Goal: Task Accomplishment & Management: Manage account settings

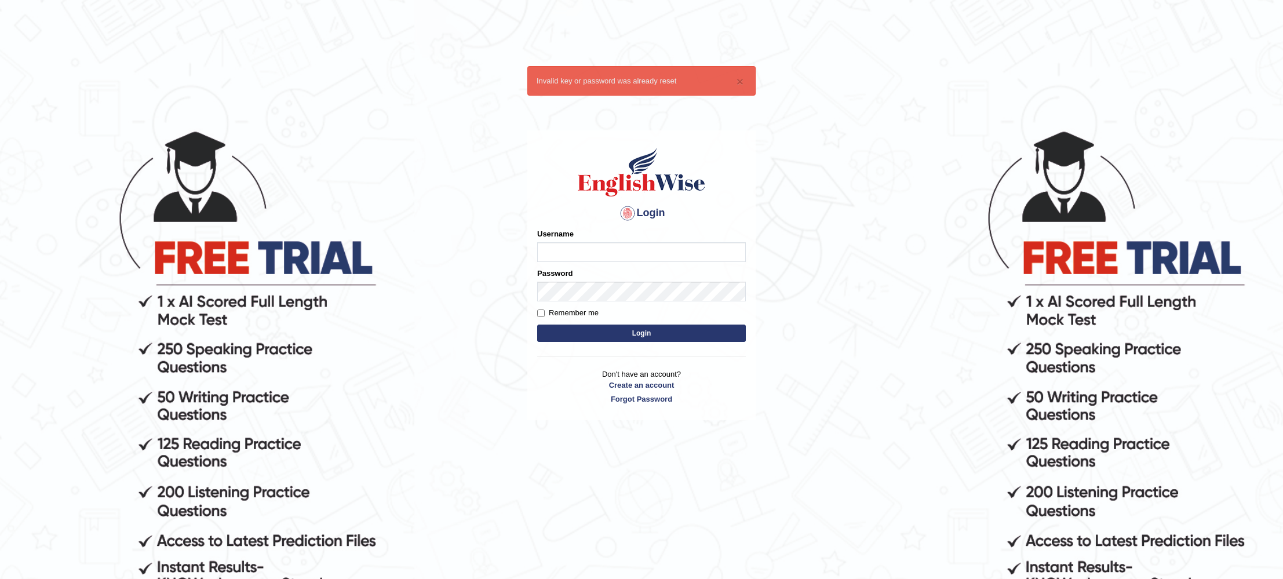
type input "KParmar"
click at [614, 336] on button "Login" at bounding box center [641, 333] width 209 height 17
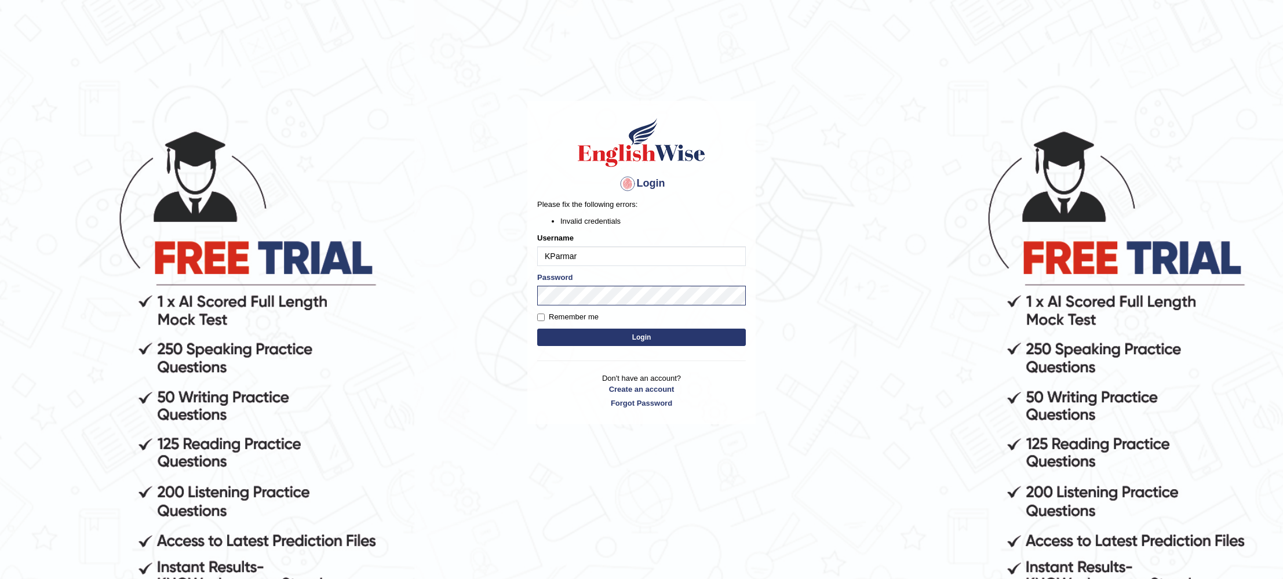
click at [584, 340] on button "Login" at bounding box center [641, 337] width 209 height 17
click at [543, 318] on input "Remember me" at bounding box center [541, 318] width 8 height 8
checkbox input "true"
click at [601, 346] on form "Please fix the following errors: Invalid credentials Username KParmar Password …" at bounding box center [641, 274] width 209 height 150
click at [609, 338] on button "Login" at bounding box center [641, 337] width 209 height 17
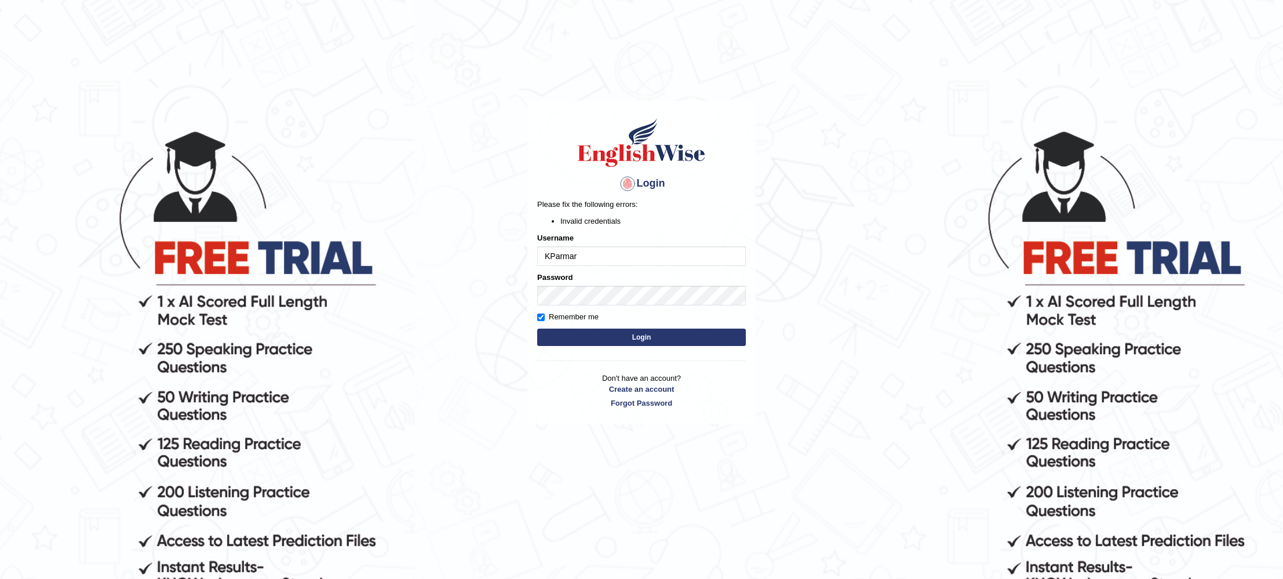
click at [559, 334] on button "Login" at bounding box center [641, 337] width 209 height 17
click at [414, 284] on body "Login Please fix the following errors: Invalid credentials Username KParmar Pas…" at bounding box center [641, 353] width 1283 height 579
click at [537, 329] on button "Login" at bounding box center [641, 337] width 209 height 17
click button "Login"
click at [571, 339] on button "Login" at bounding box center [641, 337] width 209 height 17
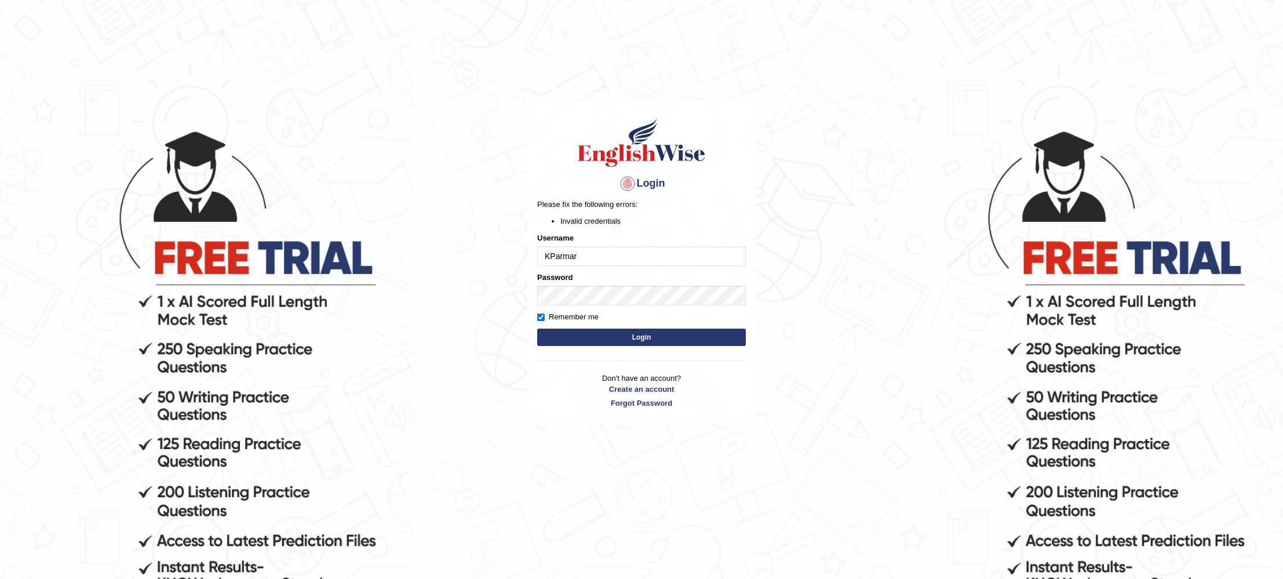
click at [563, 330] on button "Login" at bounding box center [641, 337] width 209 height 17
click at [540, 370] on div "Login Please fix the following errors: Invalid credentials Username KParmar Pas…" at bounding box center [641, 263] width 228 height 324
click at [345, 261] on body "Login Please fix the following errors: Invalid credentials Username KParmar Pas…" at bounding box center [641, 353] width 1283 height 579
click at [537, 329] on button "Login" at bounding box center [641, 337] width 209 height 17
click at [537, 307] on form "Please fix the following errors: Invalid credentials Username KParmar Password …" at bounding box center [641, 274] width 209 height 150
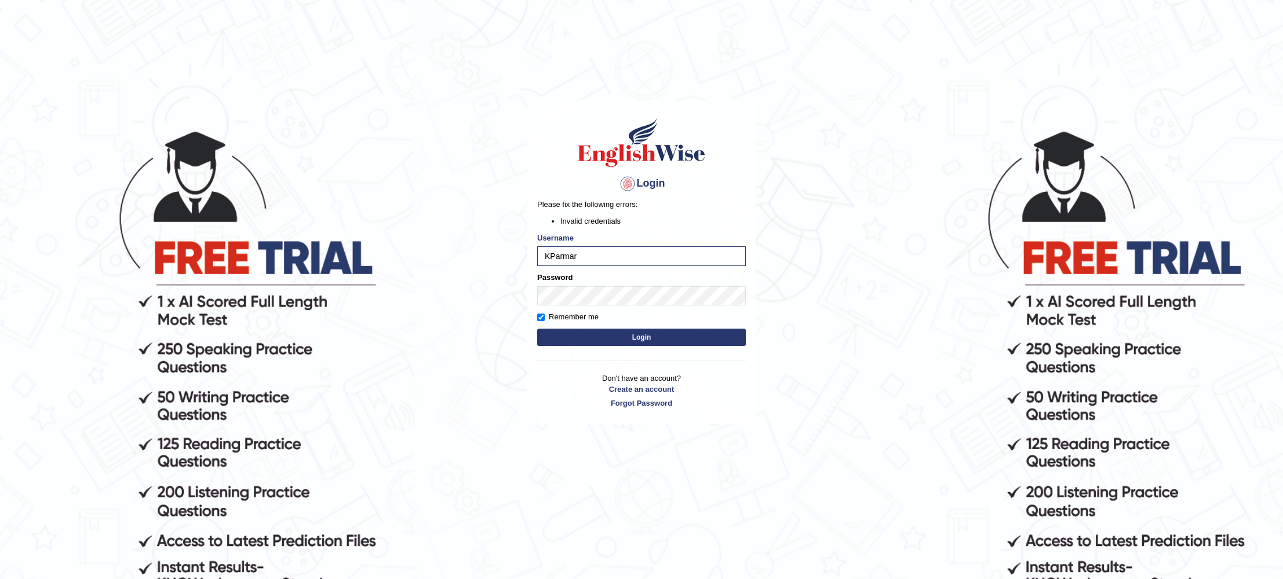
click at [582, 340] on button "Login" at bounding box center [641, 337] width 209 height 17
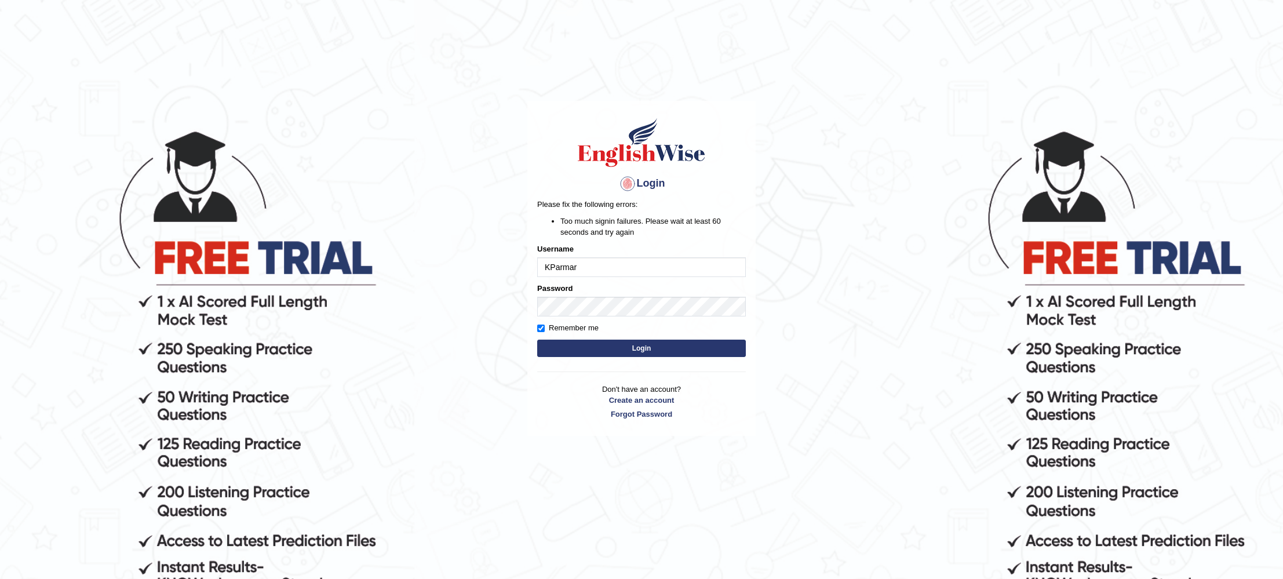
click at [578, 342] on button "Login" at bounding box center [641, 348] width 209 height 17
click at [638, 414] on link "Forgot Password" at bounding box center [641, 414] width 209 height 11
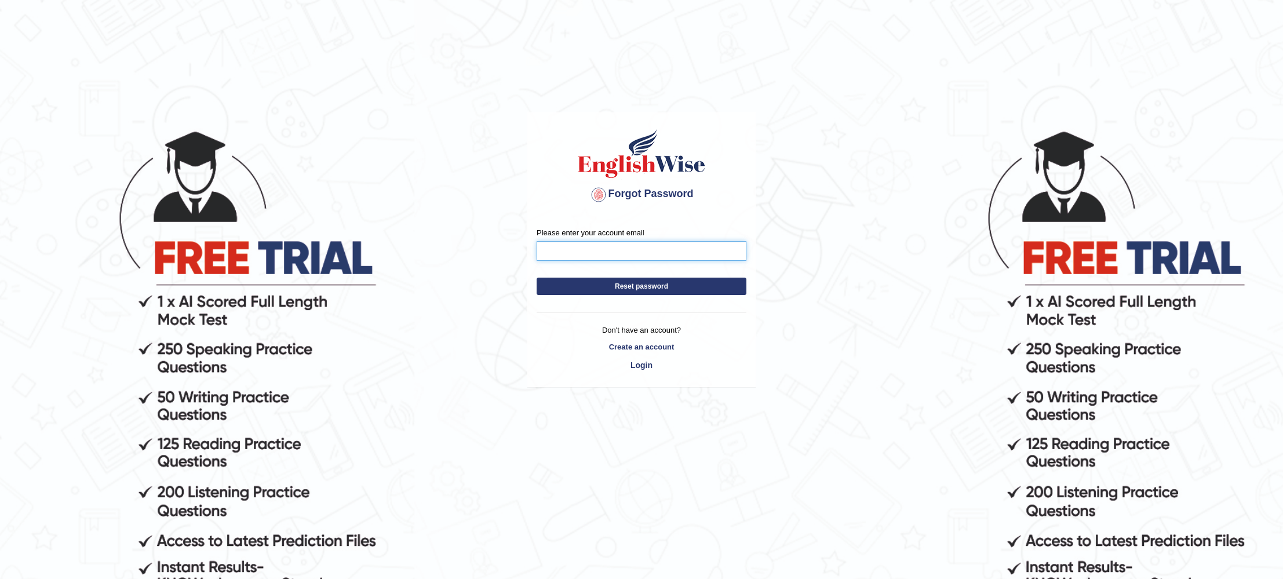
click at [573, 252] on input "Please enter your account email" at bounding box center [642, 251] width 210 height 20
type input "parmar.een@gmail.com"
click at [537, 278] on button "Reset password" at bounding box center [642, 286] width 210 height 17
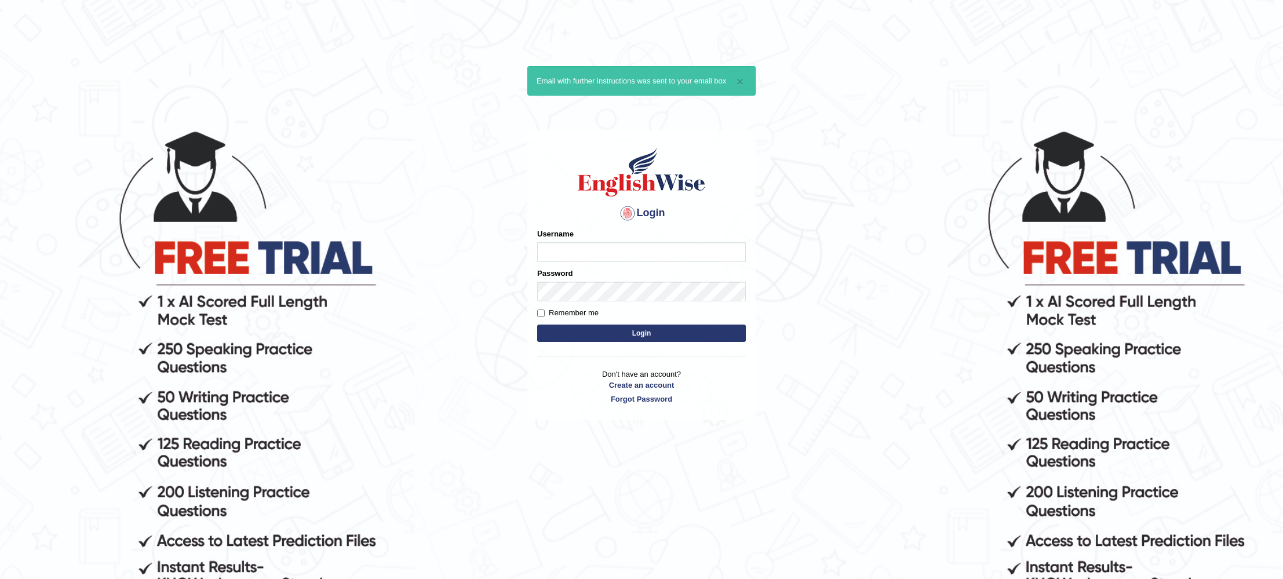
type input "KParmar"
click at [599, 334] on button "Login" at bounding box center [641, 333] width 209 height 17
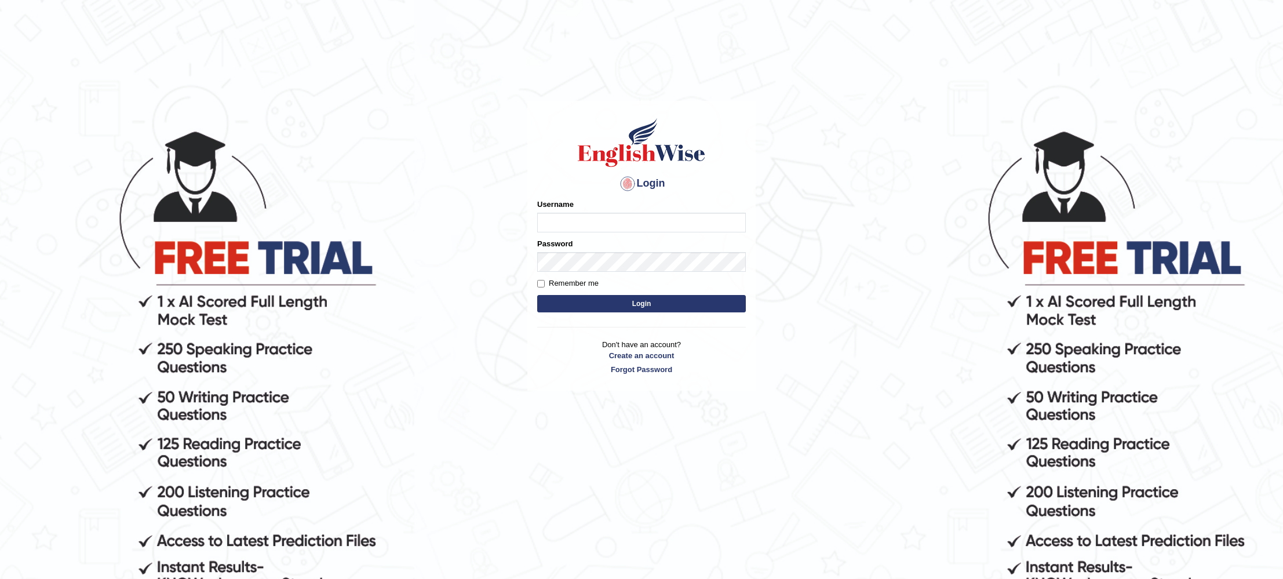
type input "KParmar"
click at [570, 303] on button "Login" at bounding box center [641, 303] width 209 height 17
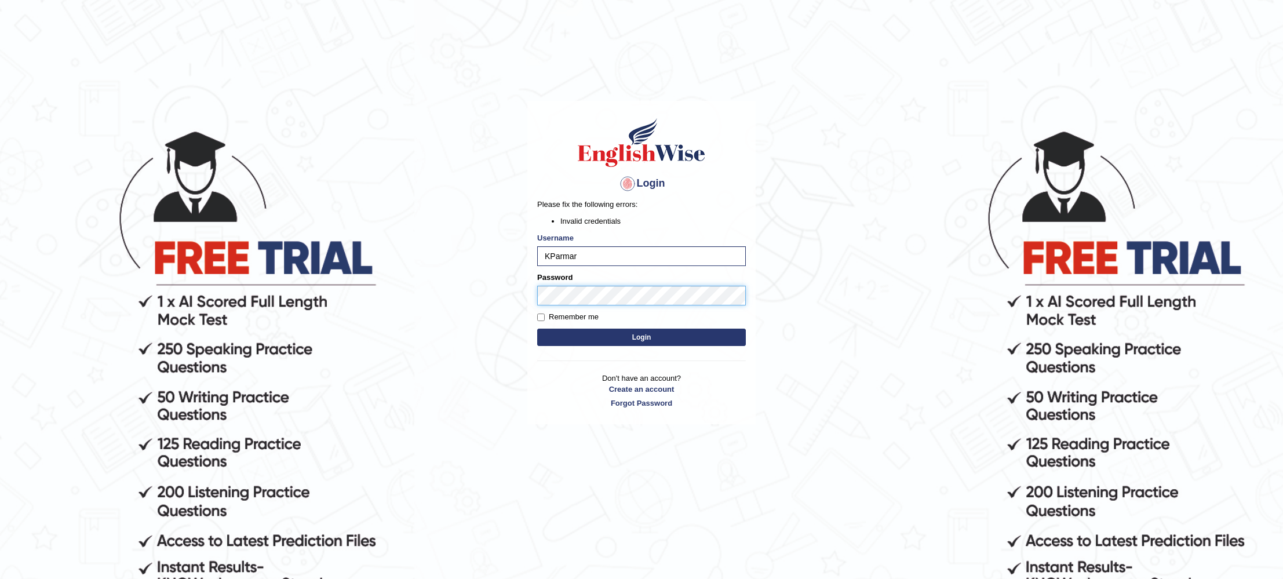
click at [394, 285] on body "Login Please fix the following errors: Invalid credentials Username KParmar Pas…" at bounding box center [641, 353] width 1283 height 579
click at [547, 316] on label "Remember me" at bounding box center [567, 317] width 61 height 12
click at [545, 316] on input "Remember me" at bounding box center [541, 318] width 8 height 8
checkbox input "true"
click at [584, 354] on div "Login Please fix the following errors: Invalid credentials Username KParmar Pas…" at bounding box center [641, 263] width 228 height 324
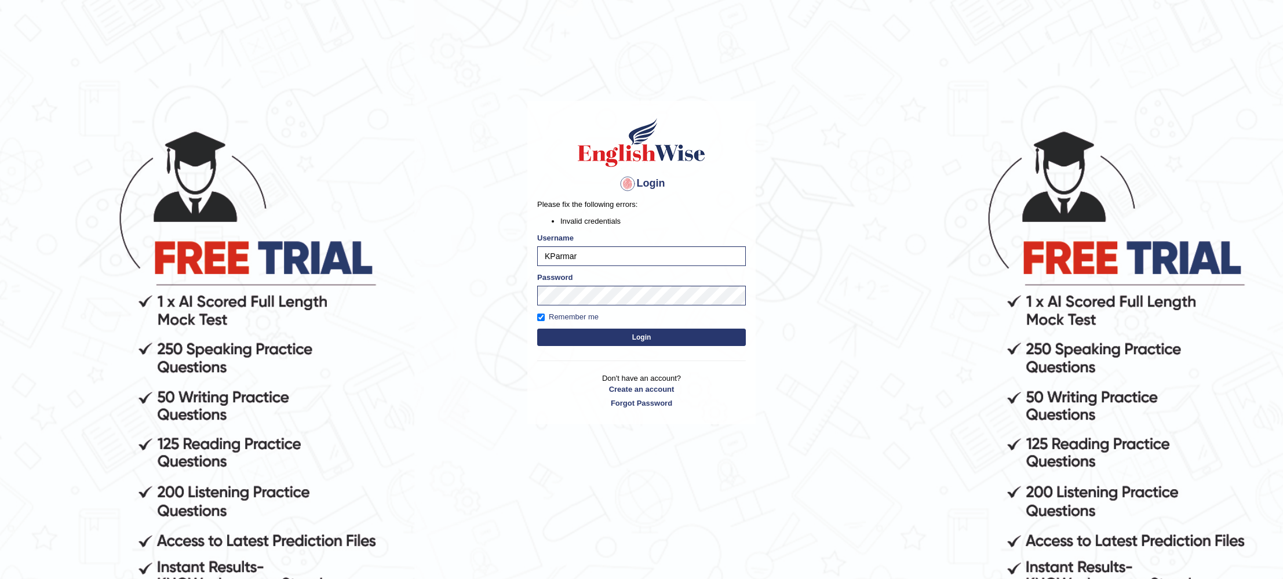
click at [591, 340] on button "Login" at bounding box center [641, 337] width 209 height 17
click at [584, 333] on button "Login" at bounding box center [641, 337] width 209 height 17
click at [570, 330] on button "Login" at bounding box center [641, 337] width 209 height 17
click at [563, 340] on button "Login" at bounding box center [641, 337] width 209 height 17
click at [334, 258] on body "Login Please fix the following errors: Invalid credentials Username KParmar Pas…" at bounding box center [641, 353] width 1283 height 579
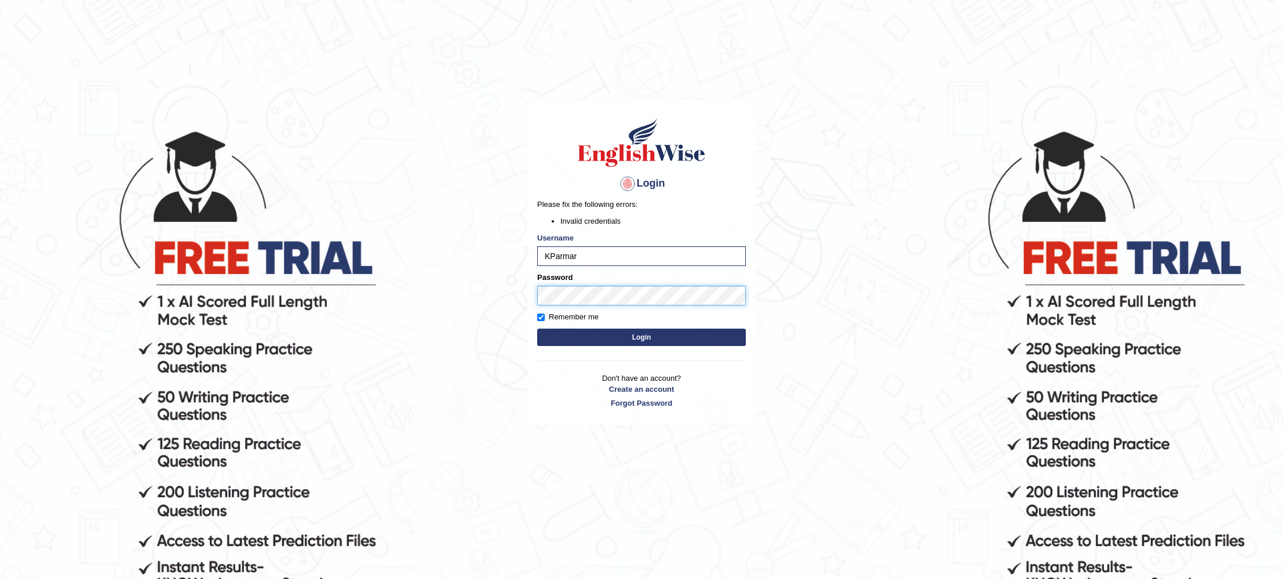
click at [537, 329] on button "Login" at bounding box center [641, 337] width 209 height 17
click at [620, 345] on button "Login" at bounding box center [641, 337] width 209 height 17
click at [449, 296] on body "Login Please fix the following errors: Invalid credentials Username KParmar Pas…" at bounding box center [641, 353] width 1283 height 579
click at [537, 329] on button "Login" at bounding box center [641, 337] width 209 height 17
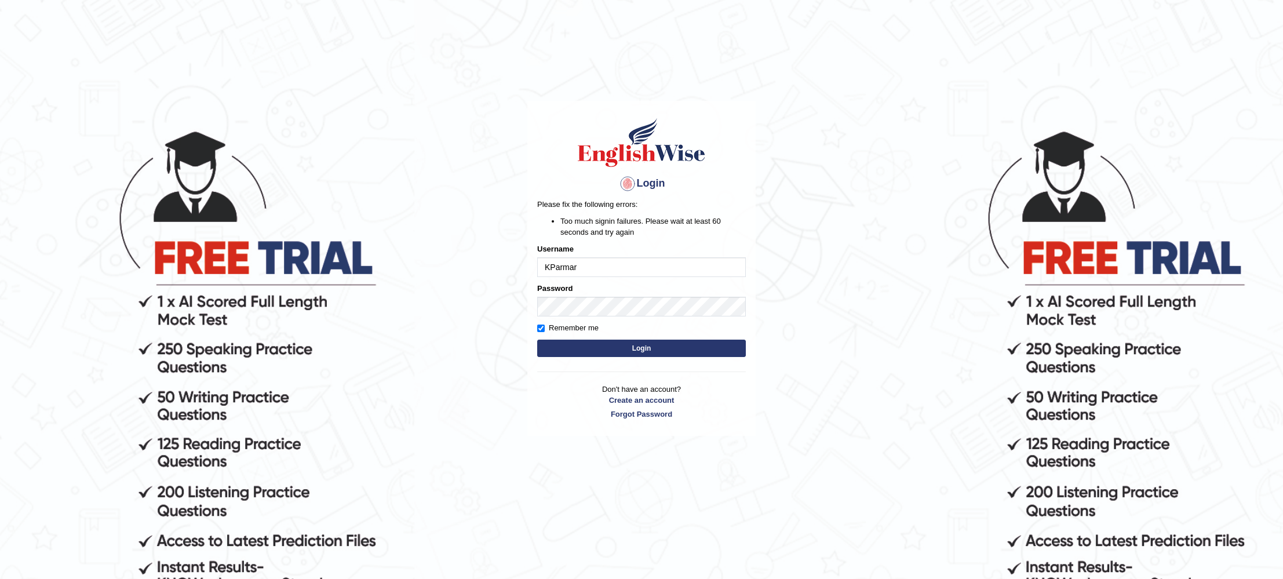
click at [898, 377] on body "Login Please fix the following errors: Too much signin failures. Please wait at…" at bounding box center [641, 353] width 1283 height 579
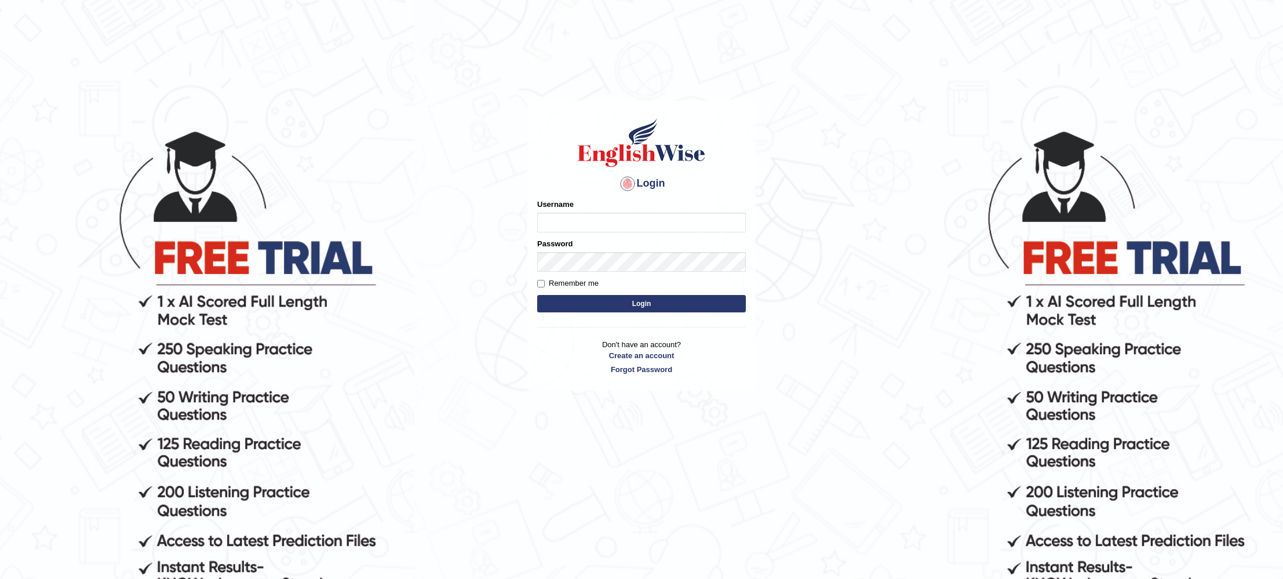
type input "KParmar"
click at [583, 304] on button "Login" at bounding box center [641, 303] width 209 height 17
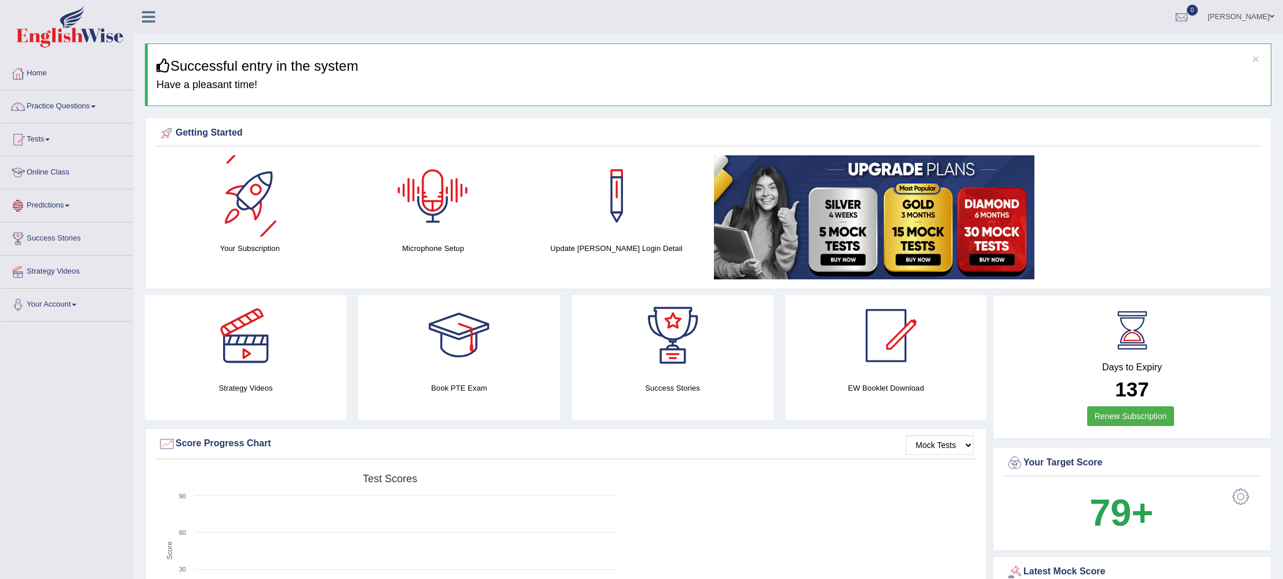
click at [61, 174] on link "Online Class" at bounding box center [67, 170] width 132 height 29
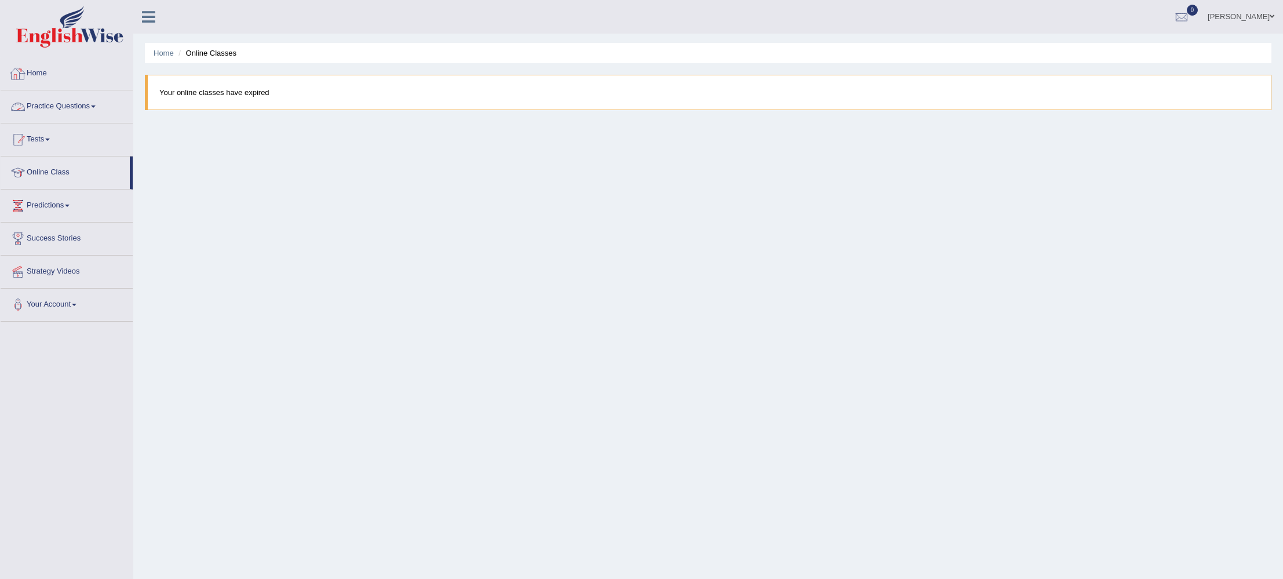
click at [45, 78] on link "Home" at bounding box center [67, 71] width 132 height 29
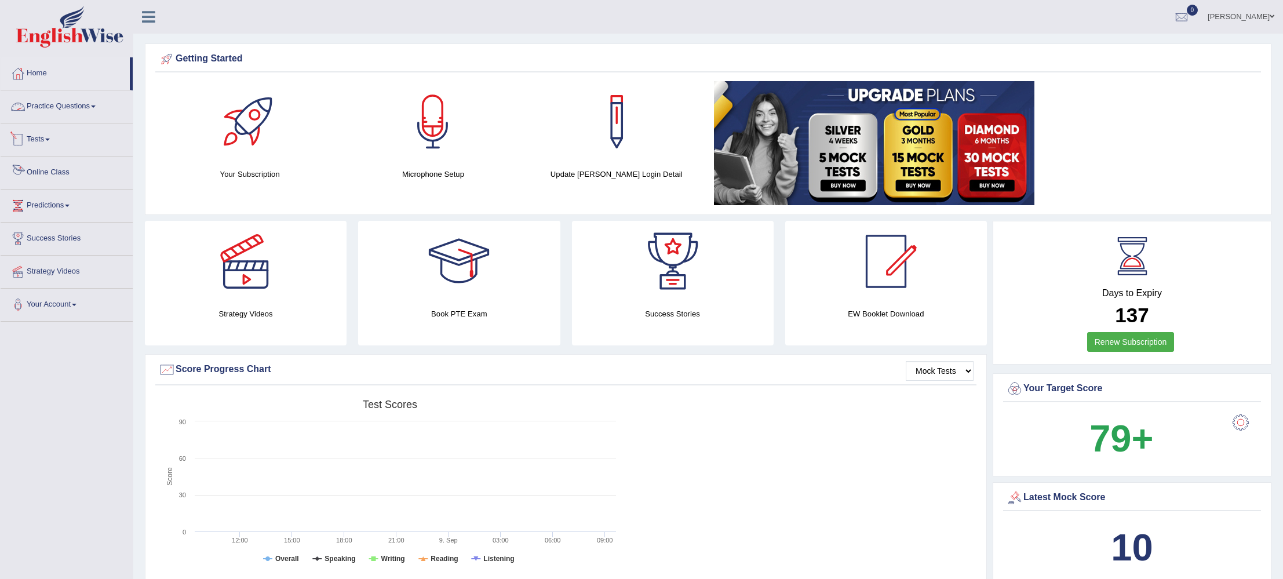
click at [48, 173] on link "Online Class" at bounding box center [67, 170] width 132 height 29
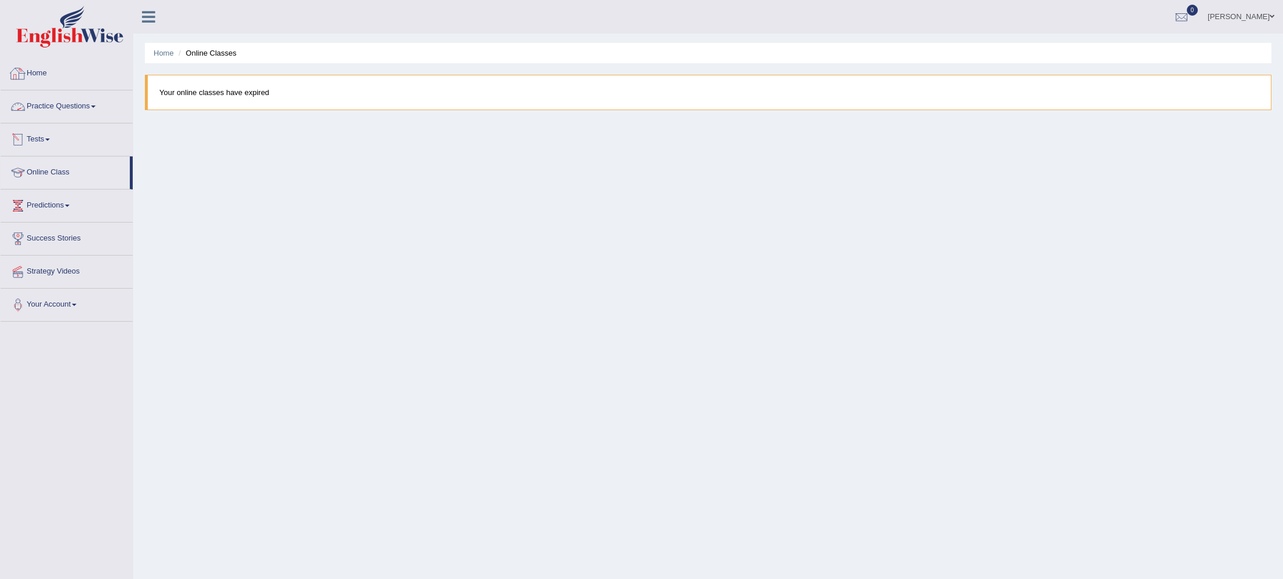
click at [40, 73] on link "Home" at bounding box center [67, 71] width 132 height 29
